Goal: Task Accomplishment & Management: Manage account settings

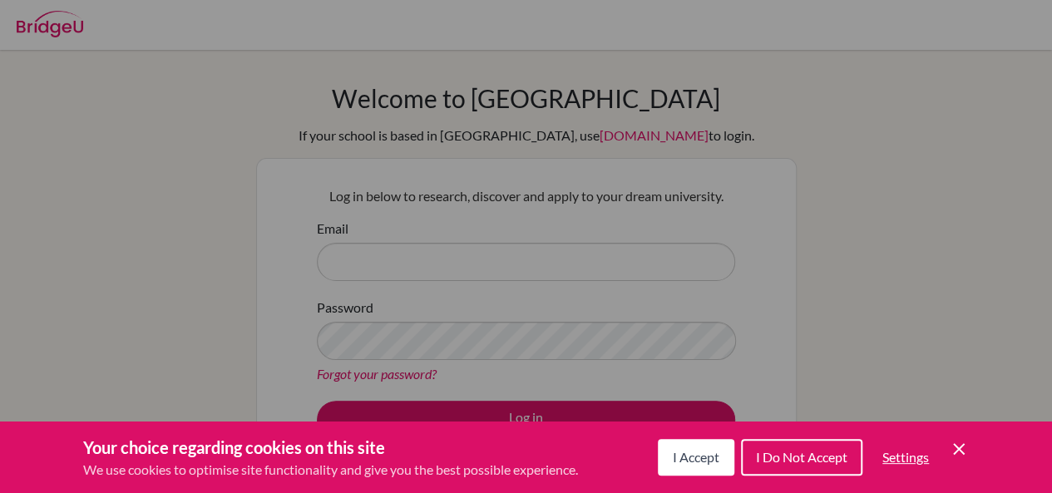
click at [965, 445] on icon "Cookie Control Close Icon" at bounding box center [959, 449] width 20 height 20
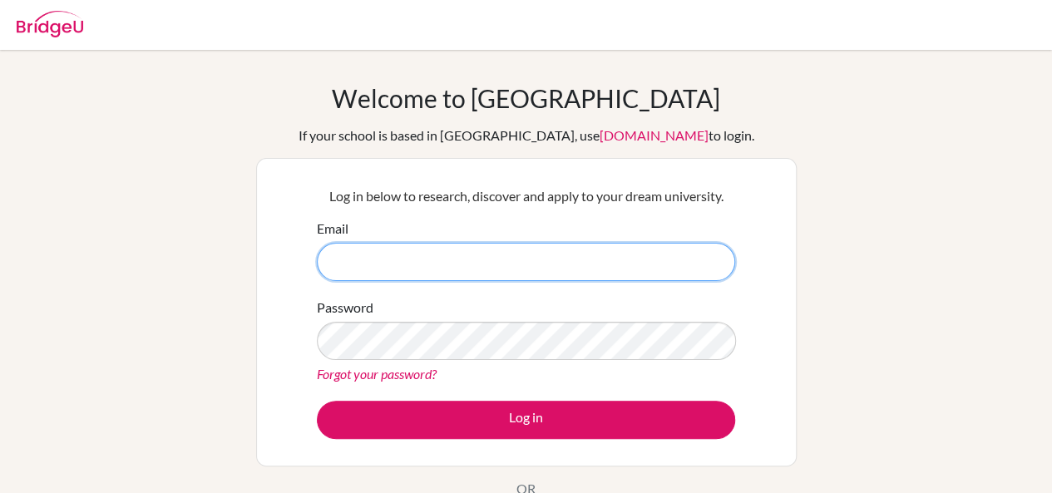
click at [473, 269] on input "Email" at bounding box center [526, 262] width 418 height 38
click at [542, 250] on input "Email" at bounding box center [526, 262] width 418 height 38
type input "d"
type input "[EMAIL_ADDRESS][DOMAIN_NAME]"
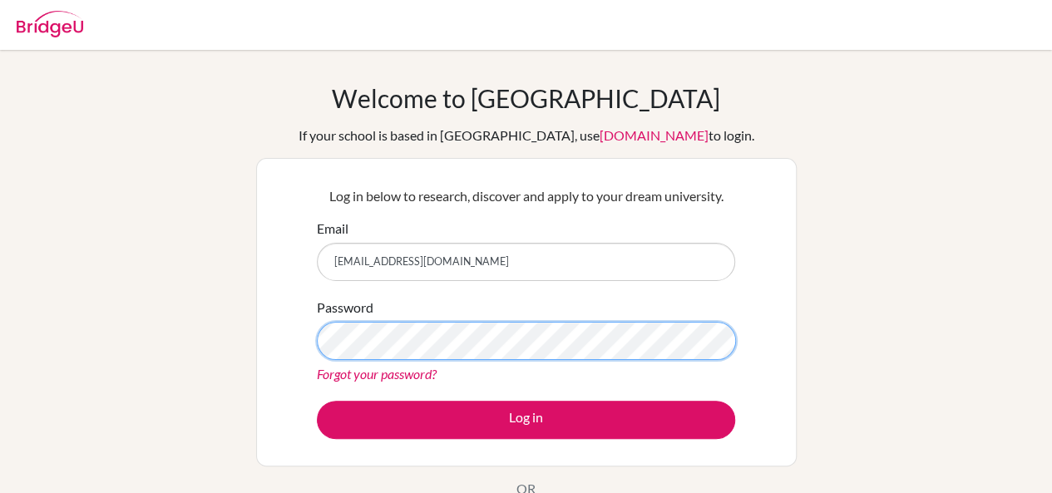
click at [317, 401] on button "Log in" at bounding box center [526, 420] width 418 height 38
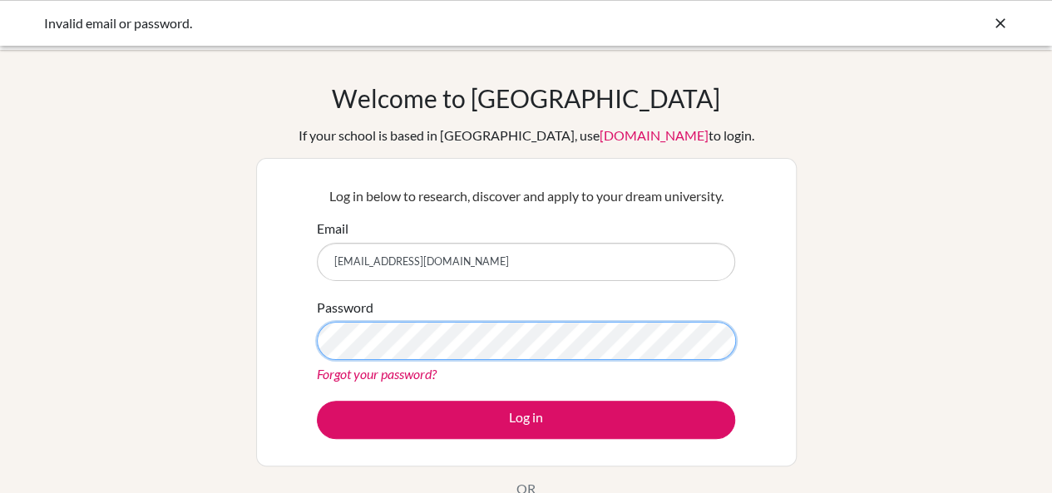
click at [317, 401] on button "Log in" at bounding box center [526, 420] width 418 height 38
